Goal: Transaction & Acquisition: Download file/media

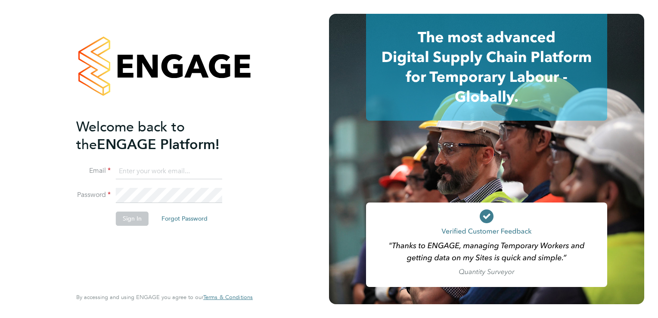
type input "[EMAIL_ADDRESS][DOMAIN_NAME]"
click at [131, 216] on button "Sign In" at bounding box center [132, 218] width 33 height 14
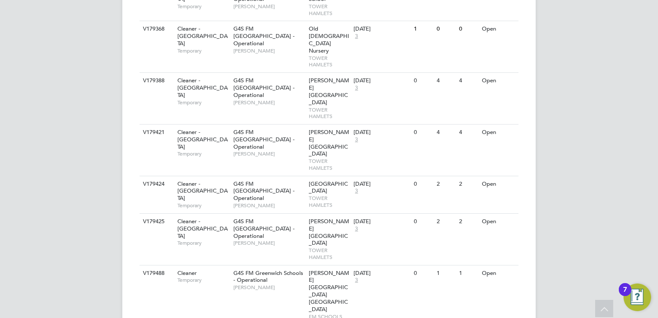
scroll to position [792, 0]
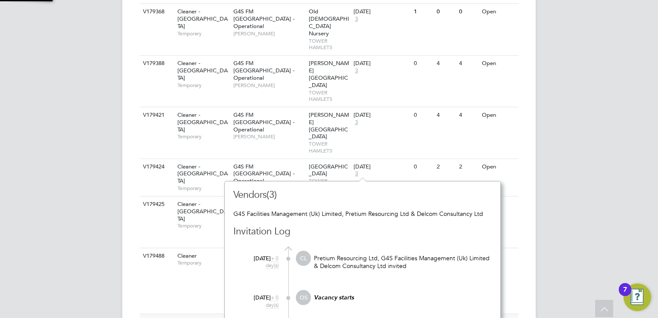
scroll to position [8, 6]
click at [592, 142] on div "PA Pretium Admin Notifications 20 Applications: Network Team Members Businesses…" at bounding box center [329, 77] width 658 height 1739
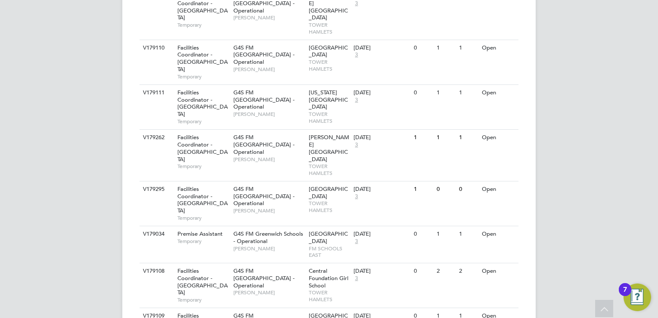
scroll to position [1170, 0]
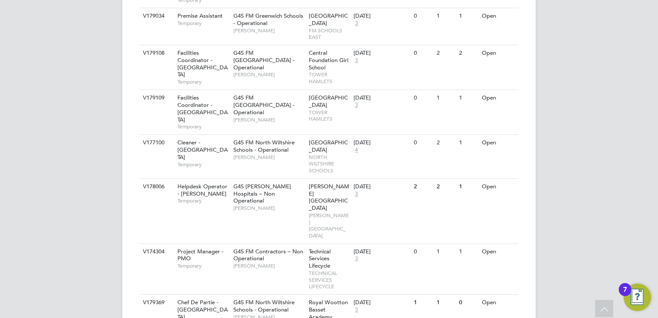
scroll to position [1393, 0]
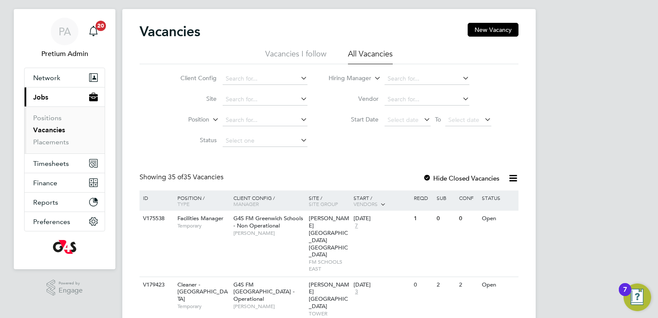
scroll to position [0, 0]
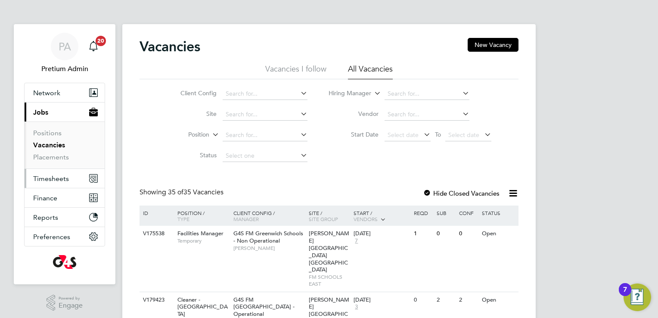
click at [67, 173] on button "Timesheets" at bounding box center [65, 178] width 80 height 19
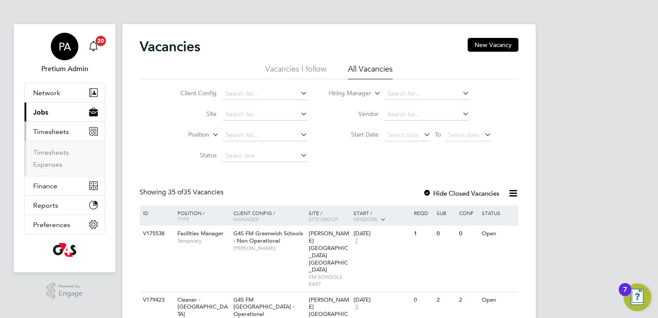
click at [57, 40] on div "PA" at bounding box center [65, 47] width 28 height 28
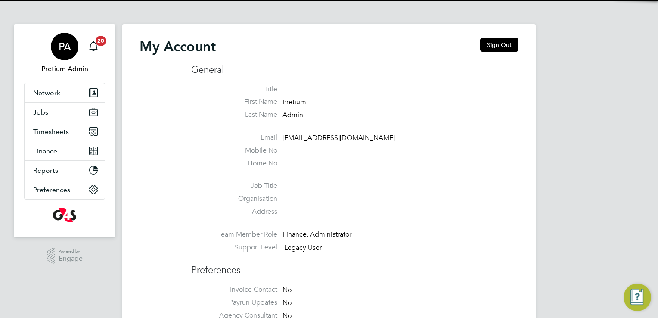
type input "ssukg4s@pretiumresourcing.co.uk"
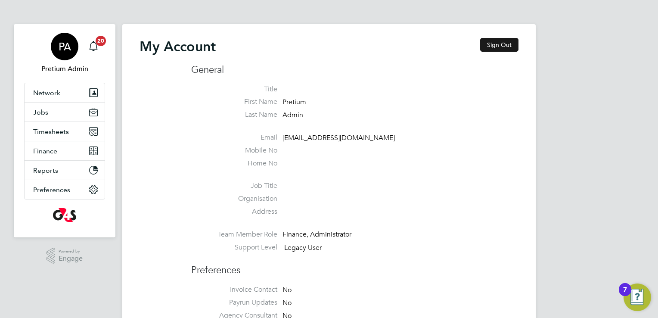
click at [504, 47] on button "Sign Out" at bounding box center [499, 45] width 38 height 14
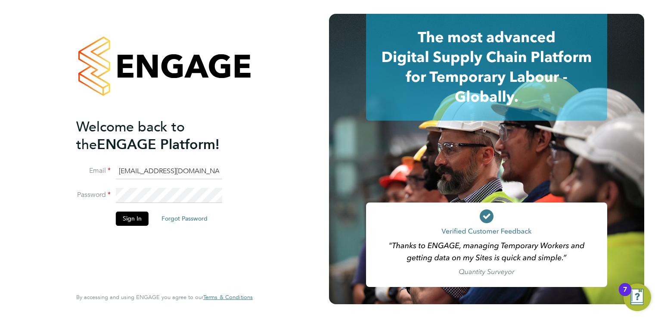
click at [138, 170] on input "ssukg4s@pretiumresourcing.co.uk" at bounding box center [169, 172] width 106 height 16
type input "sinead.mills@pretiumresourcing.co.uk"
click at [129, 221] on button "Sign In" at bounding box center [132, 218] width 33 height 14
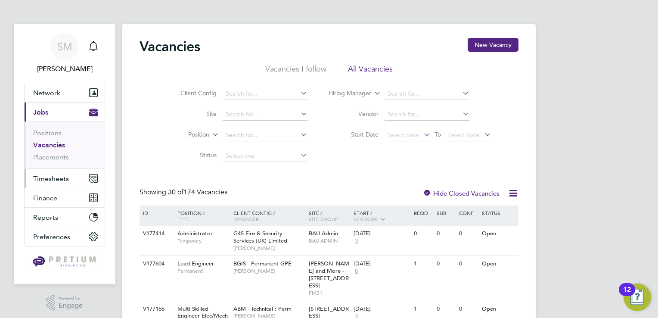
click at [51, 175] on span "Timesheets" at bounding box center [51, 178] width 36 height 8
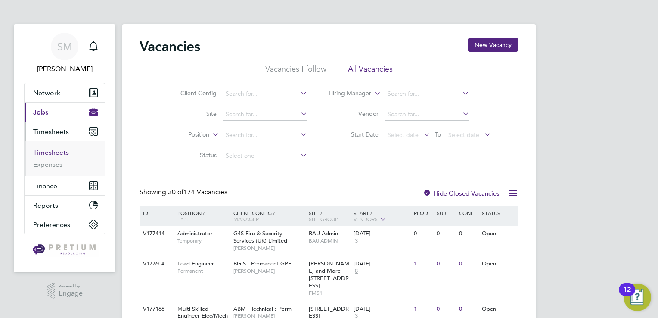
click at [49, 153] on link "Timesheets" at bounding box center [51, 152] width 36 height 8
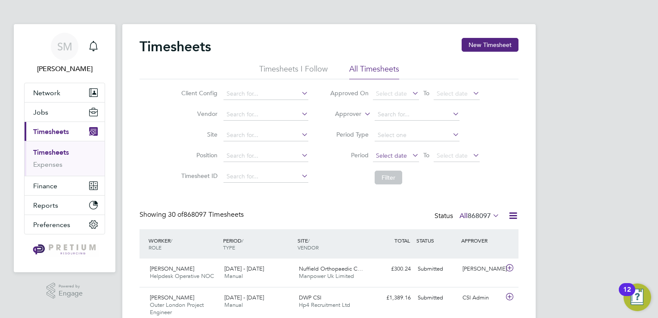
click at [381, 152] on span "Select date" at bounding box center [391, 156] width 31 height 8
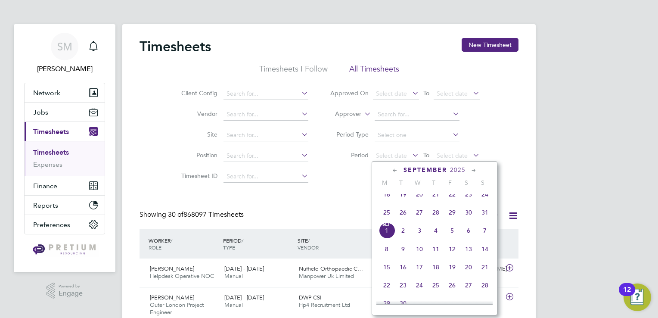
click at [384, 220] on span "25" at bounding box center [387, 212] width 16 height 16
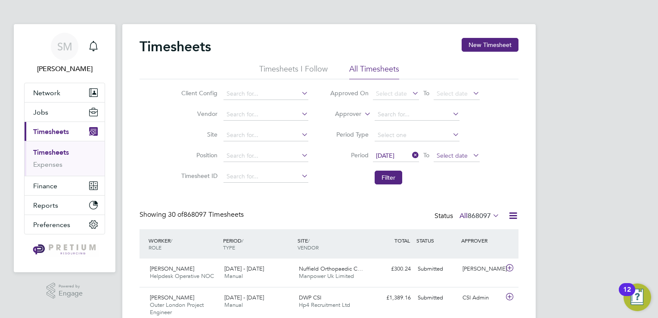
click at [451, 157] on span "Select date" at bounding box center [452, 156] width 31 height 8
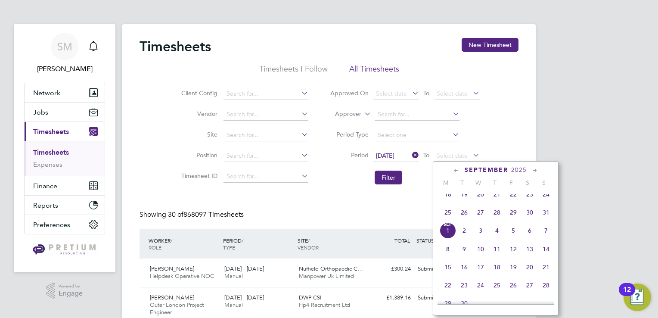
click at [547, 219] on span "31" at bounding box center [546, 212] width 16 height 16
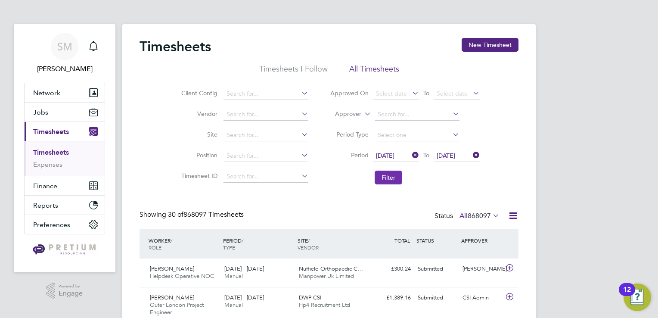
click at [397, 181] on button "Filter" at bounding box center [389, 178] width 28 height 14
click at [512, 213] on icon at bounding box center [513, 215] width 11 height 11
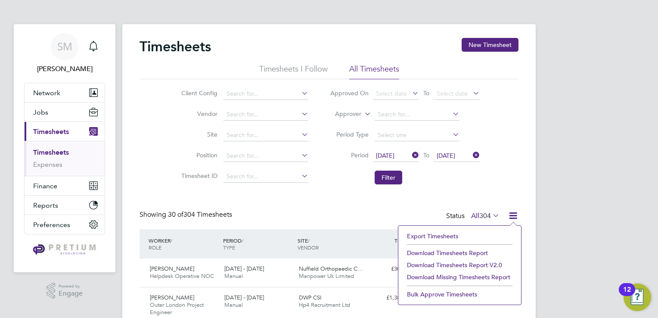
click at [450, 265] on li "Download Timesheets Report v2.0" at bounding box center [460, 265] width 114 height 12
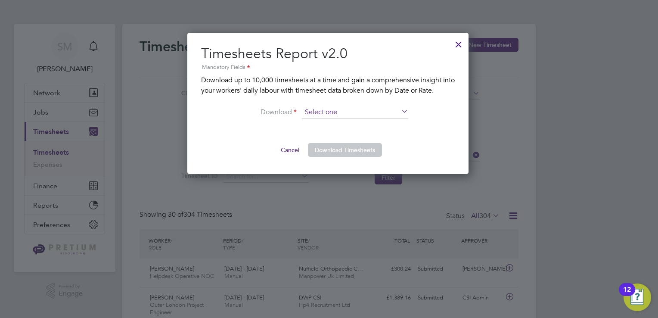
click at [312, 111] on input at bounding box center [355, 112] width 106 height 13
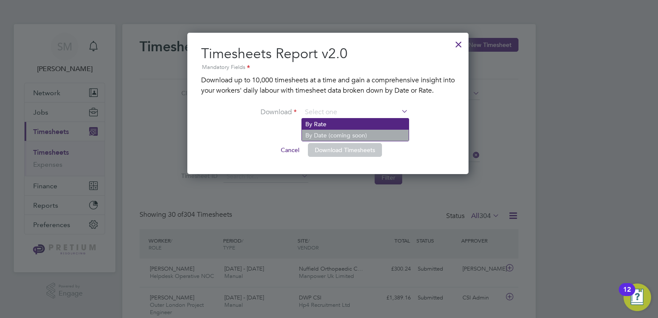
click at [319, 123] on li "By Rate" at bounding box center [355, 123] width 107 height 11
type input "By Rate"
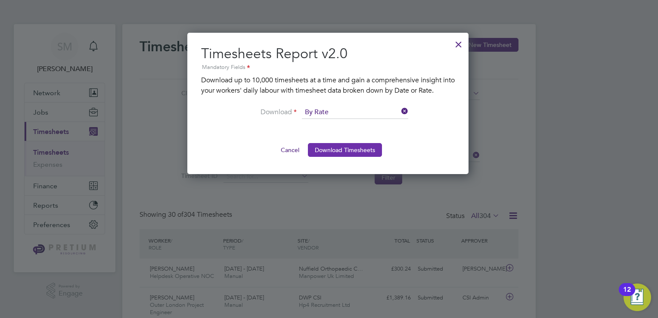
click at [329, 154] on button "Download Timesheets" at bounding box center [345, 150] width 74 height 14
